Goal: Task Accomplishment & Management: Complete application form

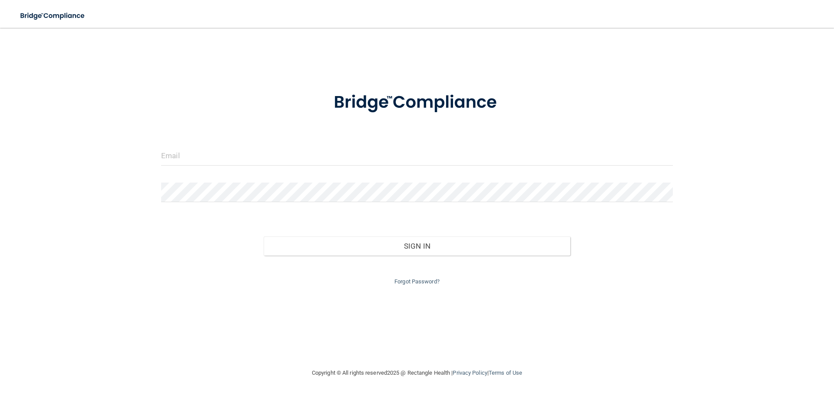
click at [168, 143] on form "Invalid email/password. You don't have permission to access that page. Sign In …" at bounding box center [417, 183] width 512 height 207
click at [182, 157] on input "email" at bounding box center [417, 156] width 512 height 20
type input "[EMAIL_ADDRESS][DOMAIN_NAME]"
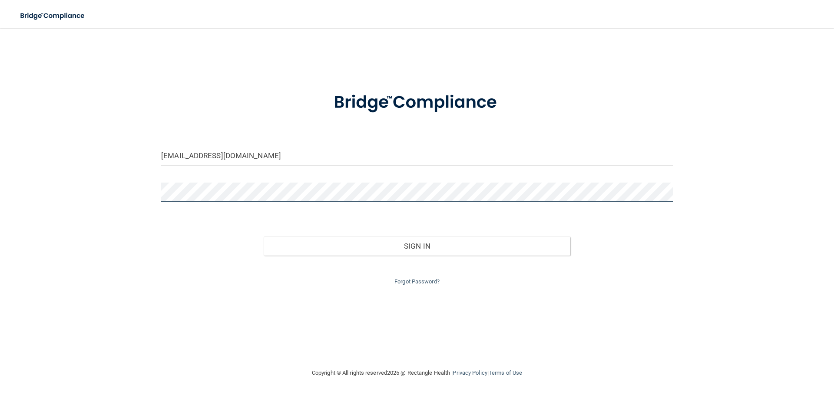
click at [264, 236] on button "Sign In" at bounding box center [417, 245] width 307 height 19
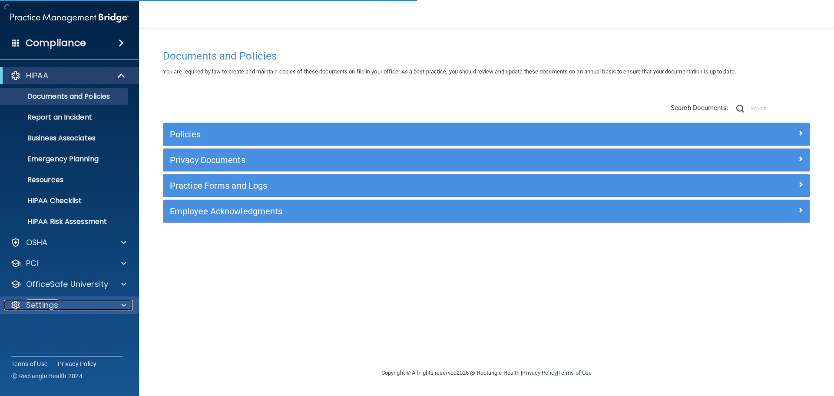
click at [46, 308] on p "Settings" at bounding box center [42, 305] width 32 height 10
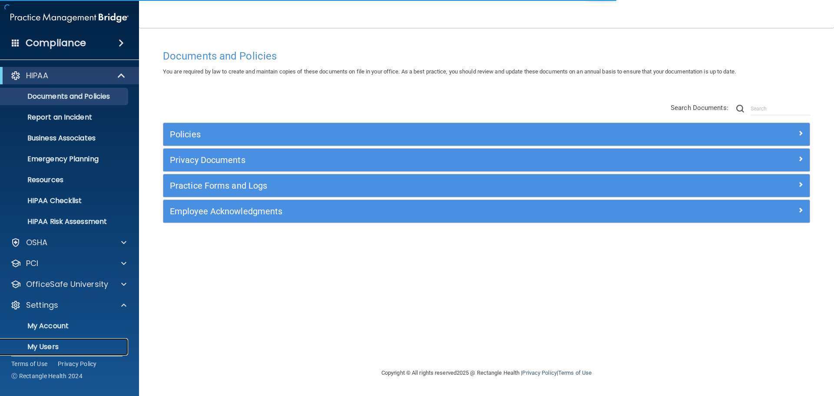
click at [54, 348] on p "My Users" at bounding box center [65, 346] width 119 height 9
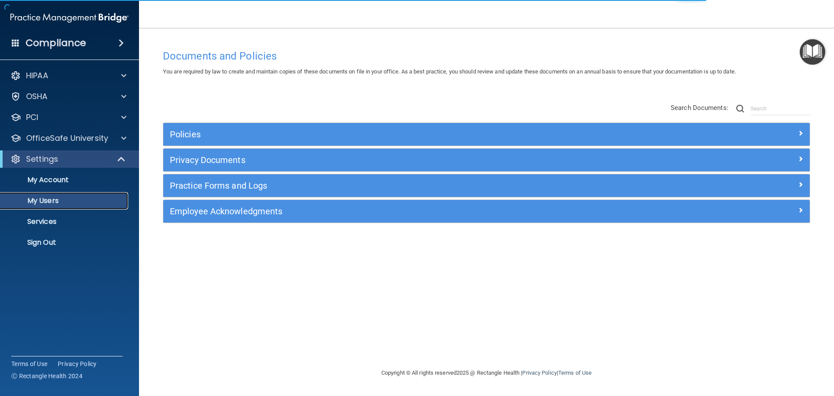
click at [83, 206] on link "My Users" at bounding box center [59, 200] width 137 height 17
select select "20"
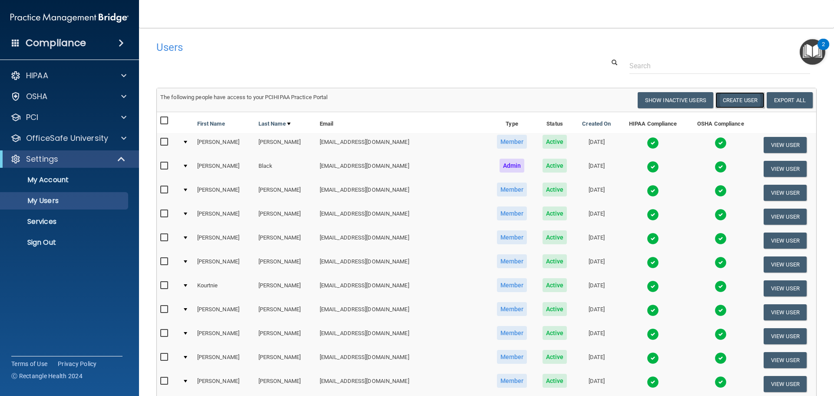
click at [750, 102] on button "Create User" at bounding box center [740, 100] width 49 height 16
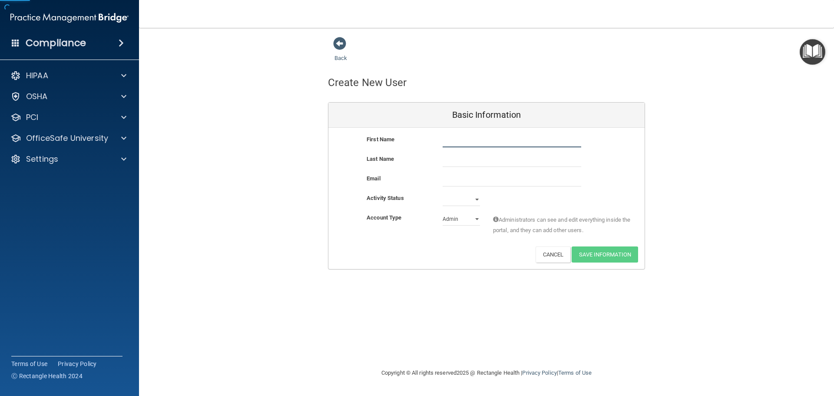
click at [474, 141] on input "text" at bounding box center [512, 140] width 139 height 13
type input "[PERSON_NAME]"
type input "Key"
paste input "[EMAIL_ADDRESS][DOMAIN_NAME]"
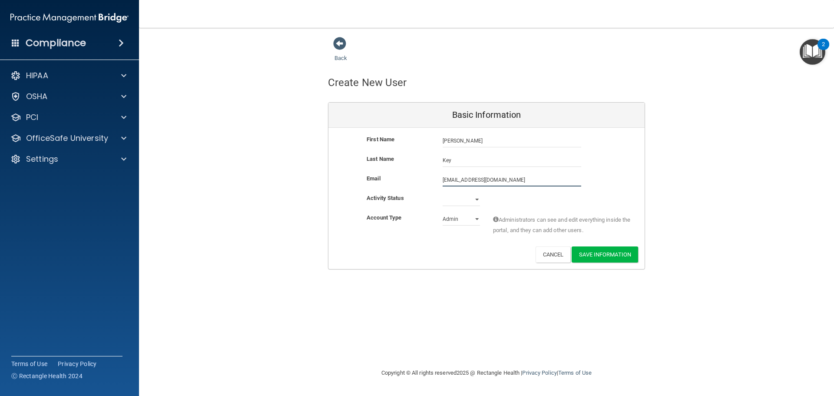
type input "[EMAIL_ADDRESS][DOMAIN_NAME]"
click at [473, 196] on select "Active Inactive" at bounding box center [461, 201] width 37 height 13
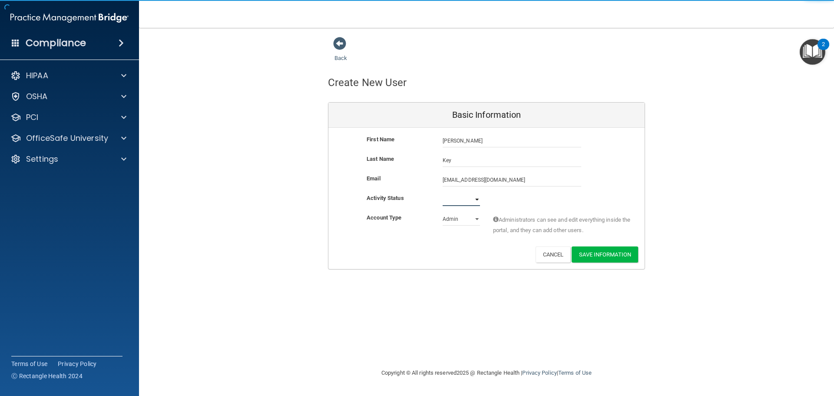
select select "active"
click at [443, 193] on select "Active Inactive" at bounding box center [461, 199] width 37 height 13
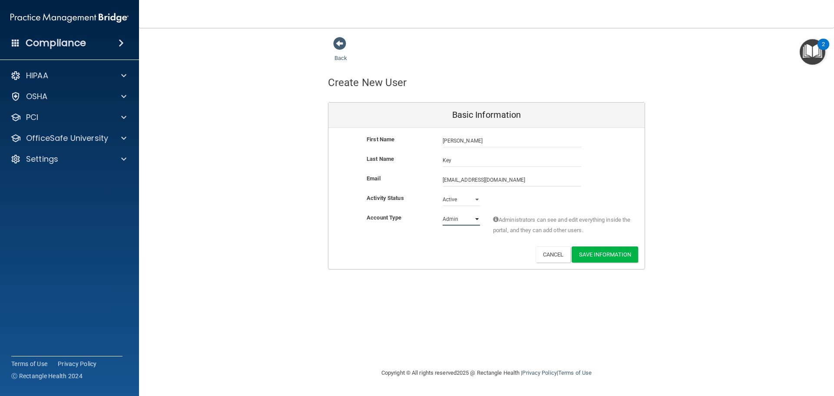
click at [462, 222] on select "Admin Member" at bounding box center [461, 219] width 37 height 13
select select "practice_member"
click at [443, 213] on select "Admin Member" at bounding box center [461, 219] width 37 height 13
click at [454, 251] on div "Deactivate Reset Password Edit Cancel Save Information" at bounding box center [487, 254] width 316 height 16
click at [593, 257] on button "Save Information" at bounding box center [605, 254] width 66 height 16
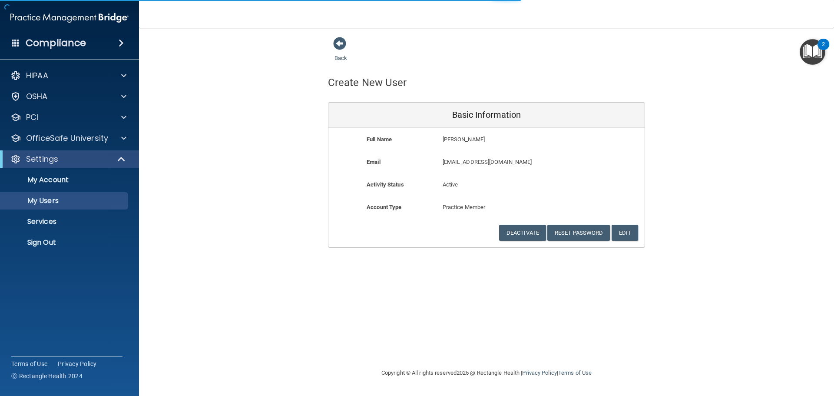
select select "20"
